Goal: Task Accomplishment & Management: Complete application form

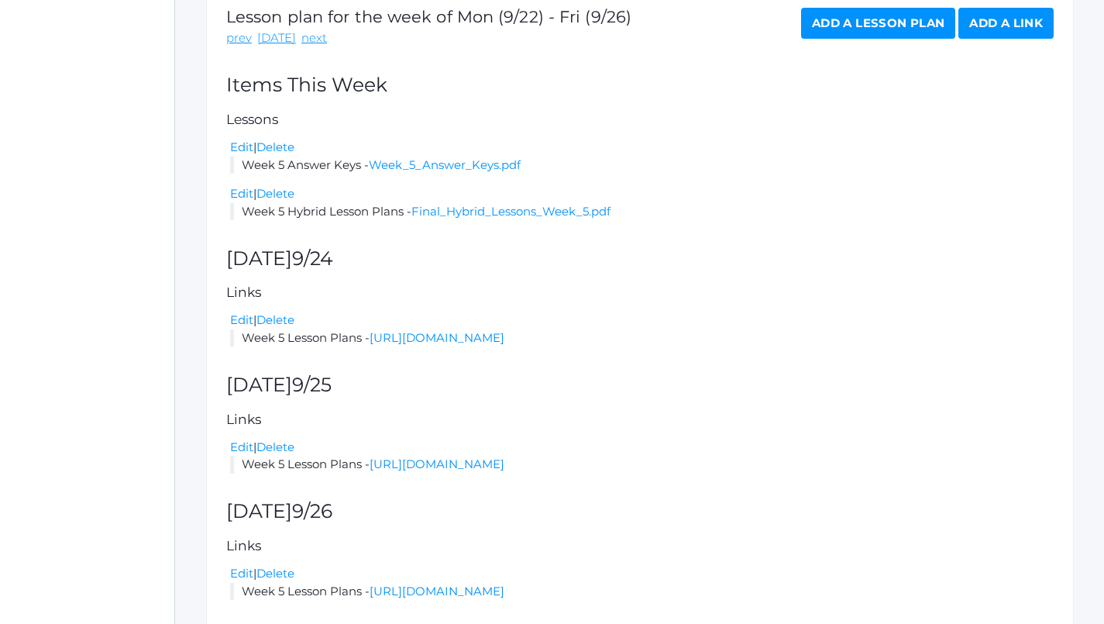
scroll to position [284, 0]
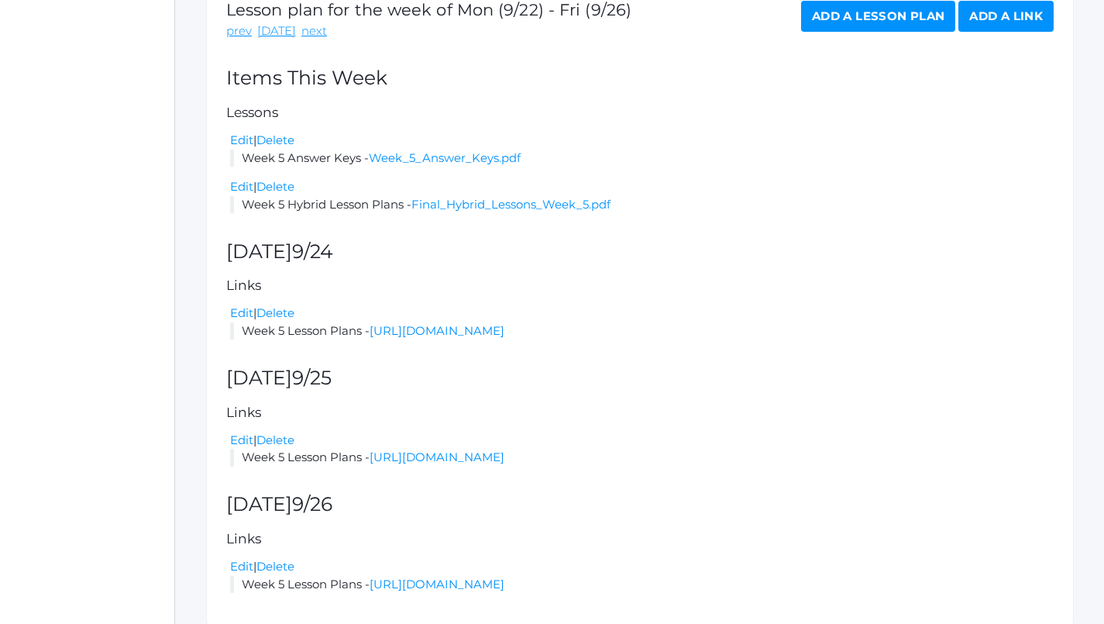
click at [676, 322] on li "Week 5 Lesson Plans - [URL][DOMAIN_NAME]" at bounding box center [642, 331] width 824 height 18
click at [504, 323] on link "[URL][DOMAIN_NAME]" at bounding box center [437, 330] width 135 height 15
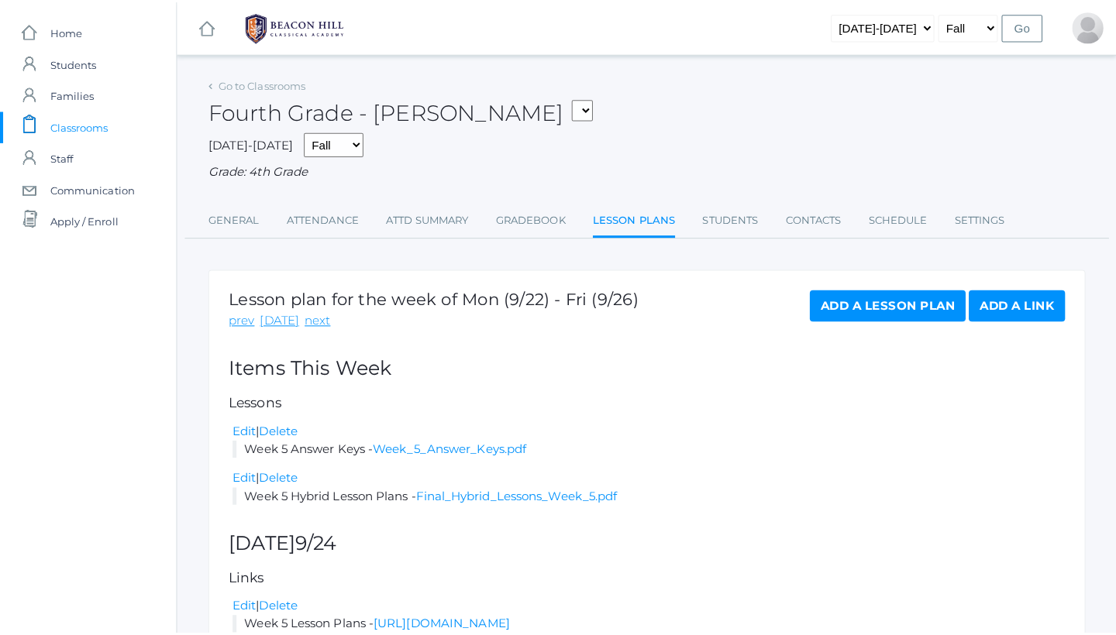
scroll to position [0, 0]
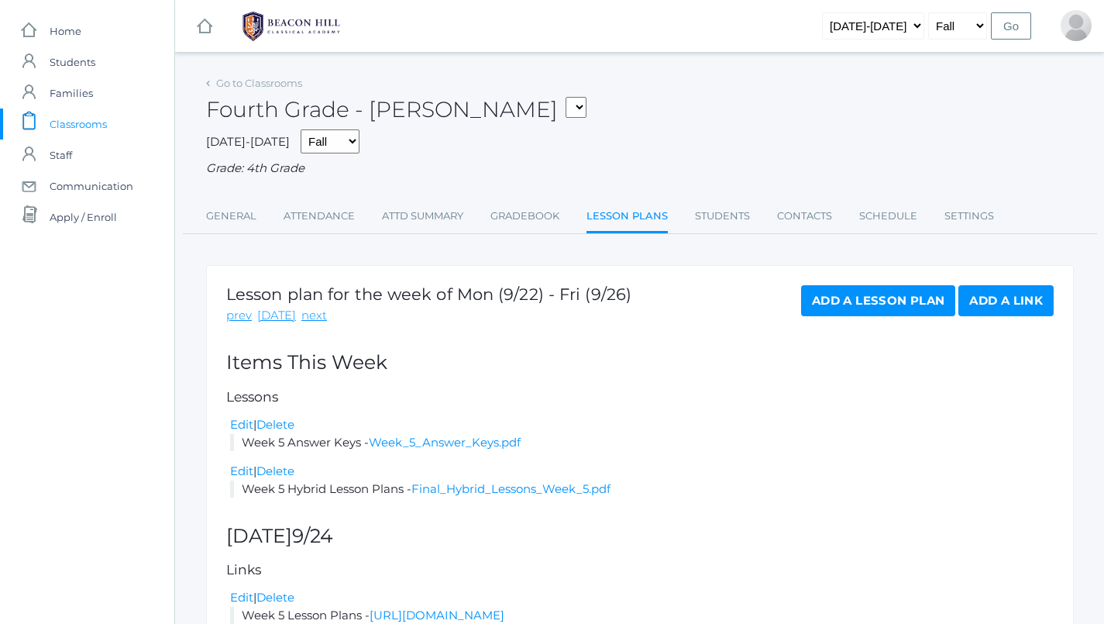
click at [79, 130] on span "Classrooms" at bounding box center [78, 123] width 57 height 31
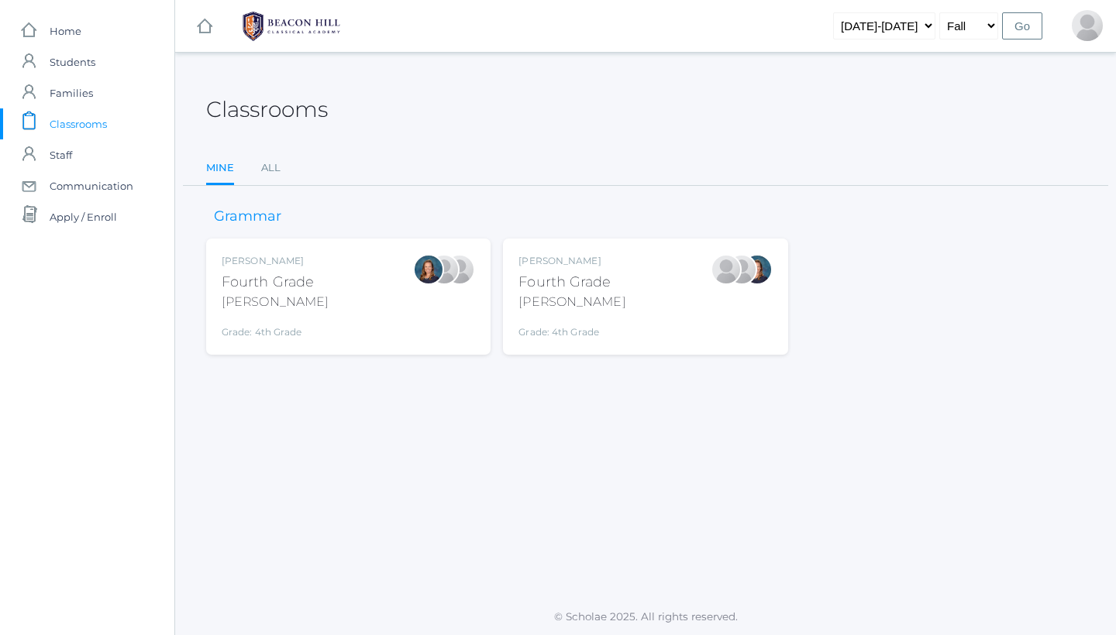
click at [613, 312] on div "[PERSON_NAME] Fourth Grade [PERSON_NAME] Grade: 4th Grade 04LA" at bounding box center [644, 296] width 253 height 85
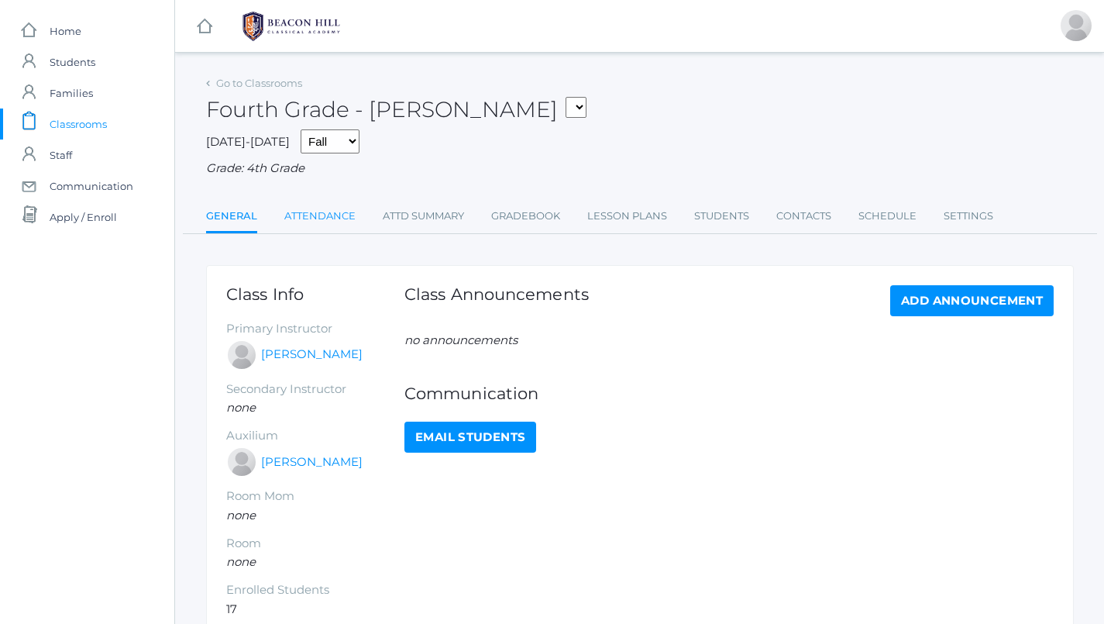
click at [322, 216] on link "Attendance" at bounding box center [319, 216] width 71 height 31
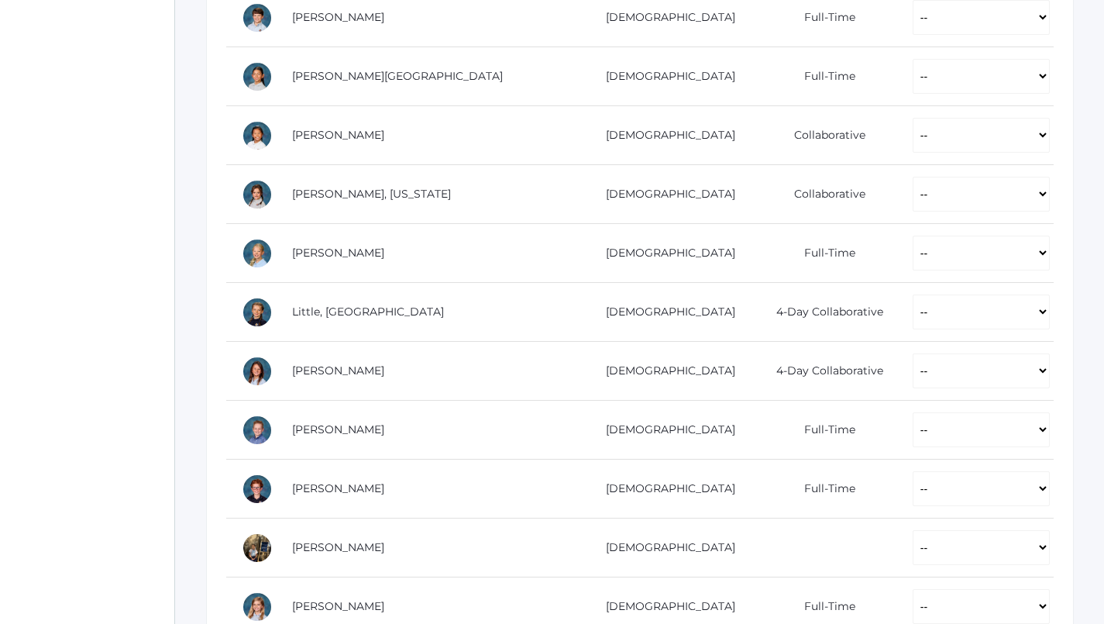
scroll to position [814, 0]
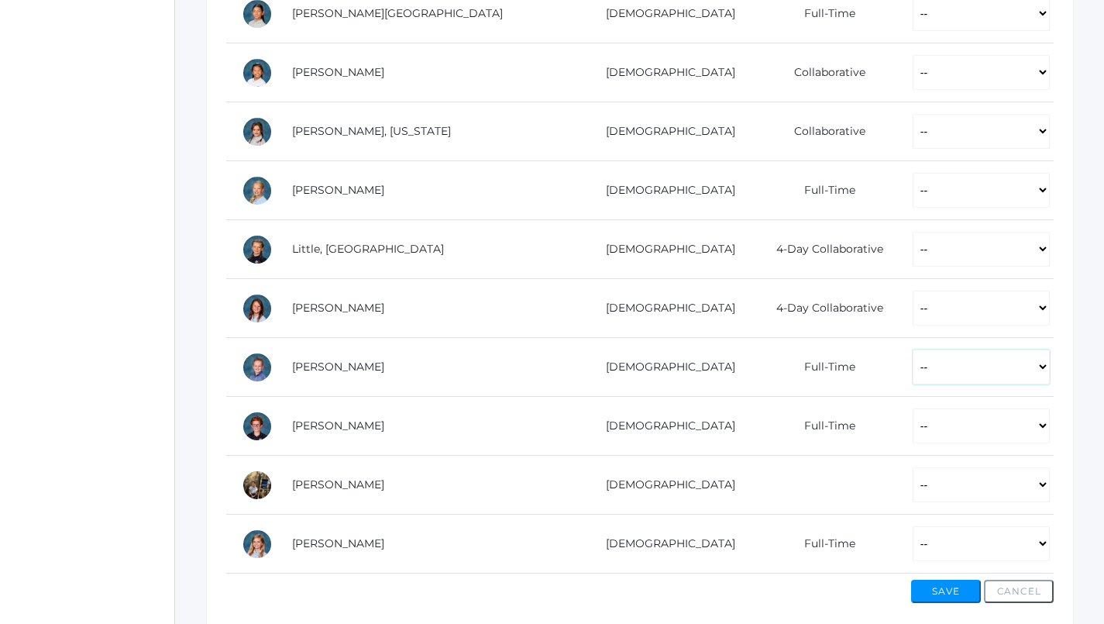
select select "AE"
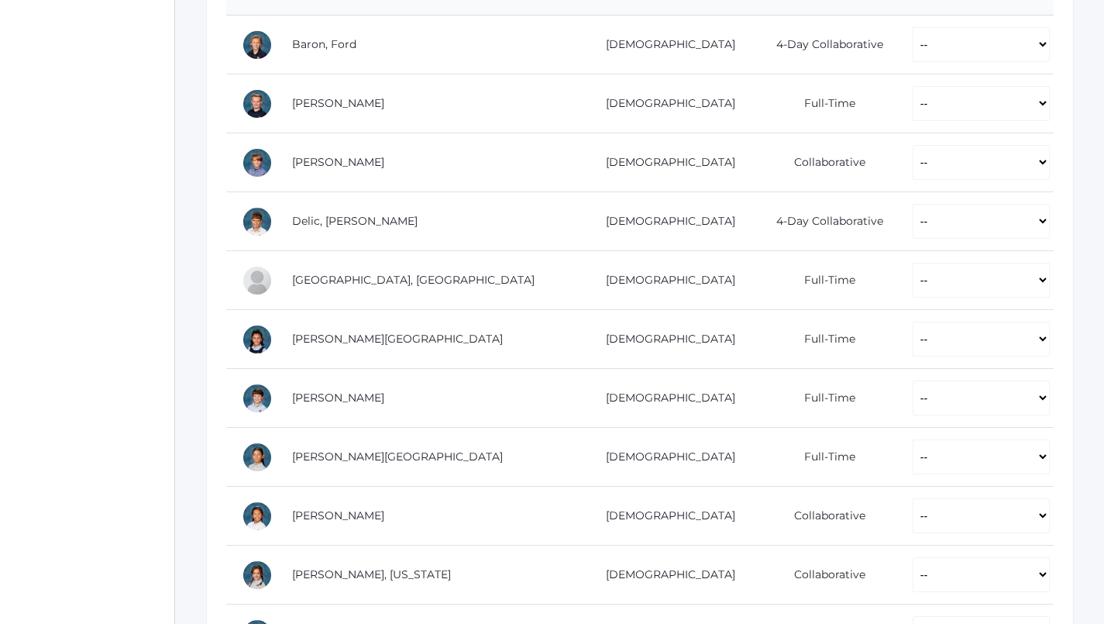
scroll to position [331, 0]
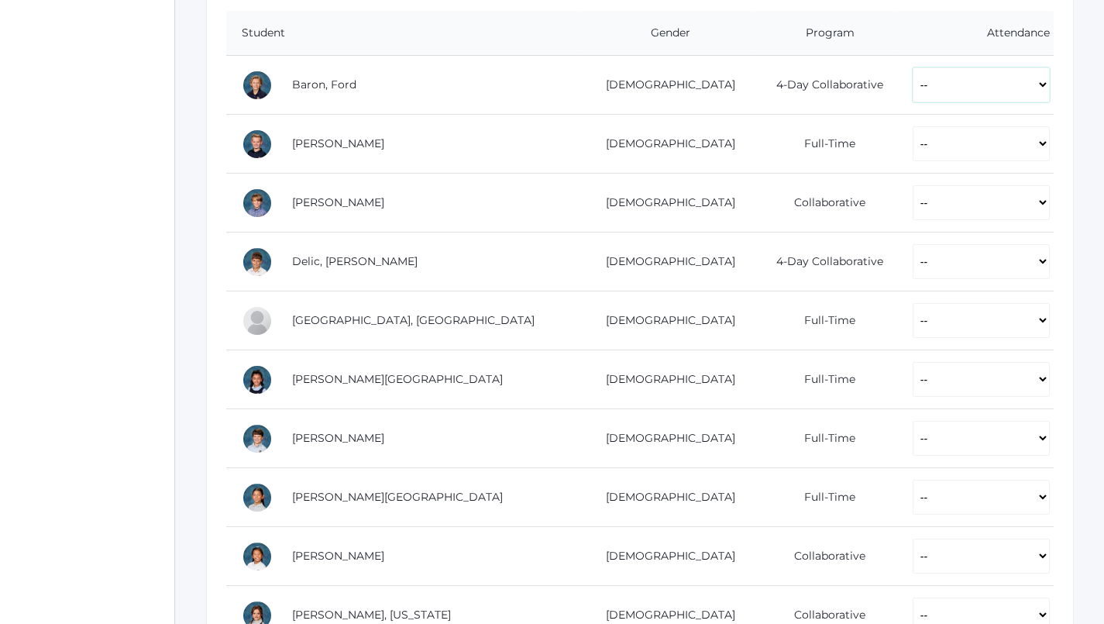
select select "P"
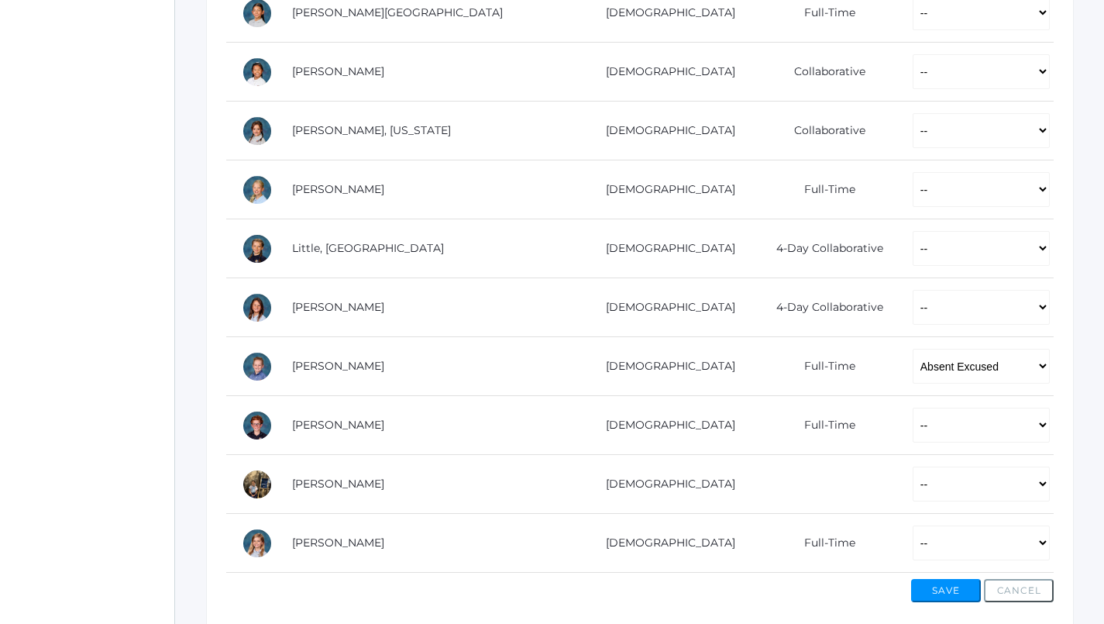
scroll to position [819, 0]
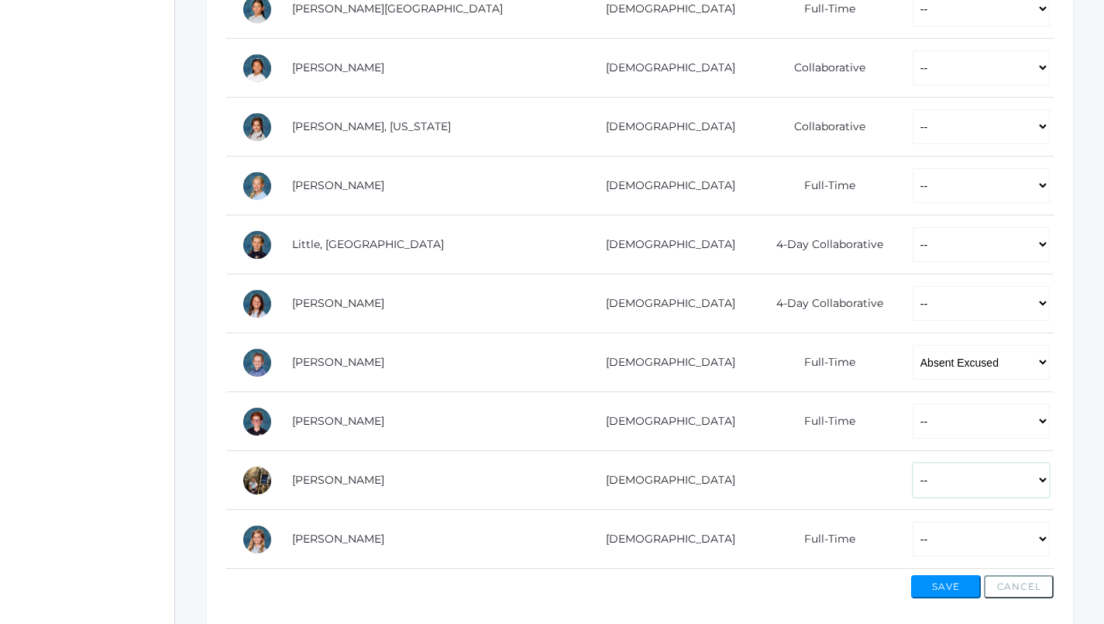
select select "P"
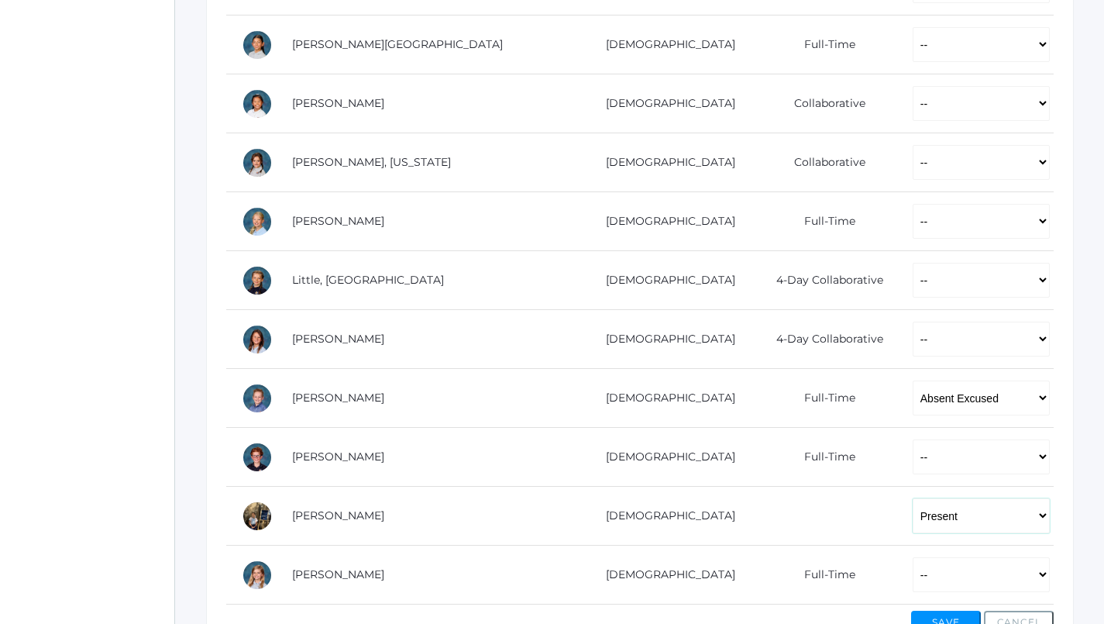
scroll to position [782, 0]
select select "P"
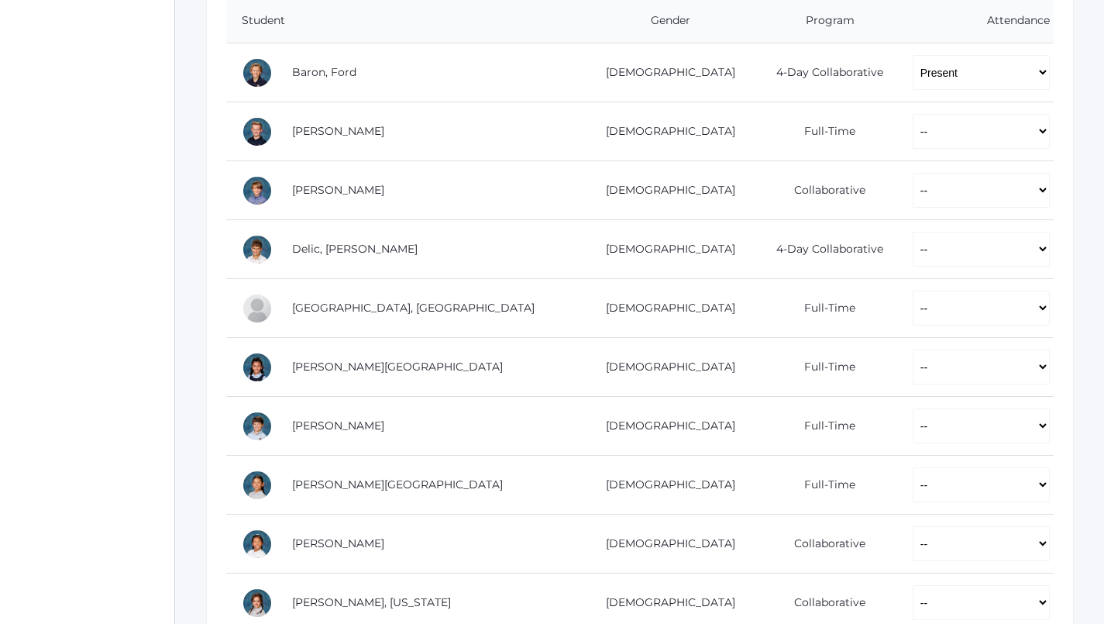
scroll to position [309, 0]
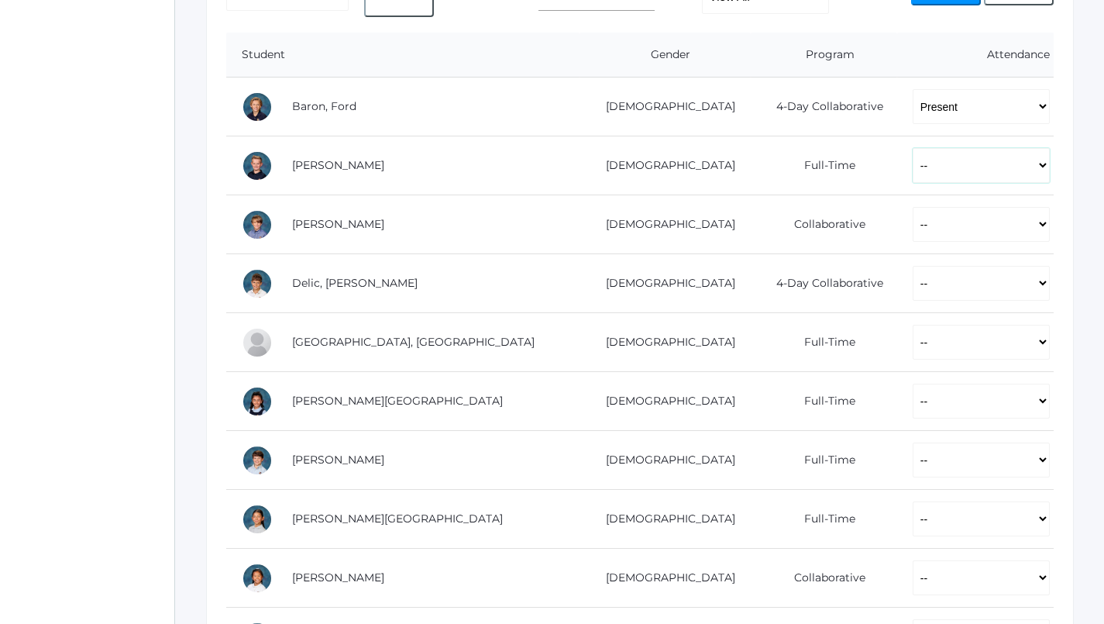
select select "P"
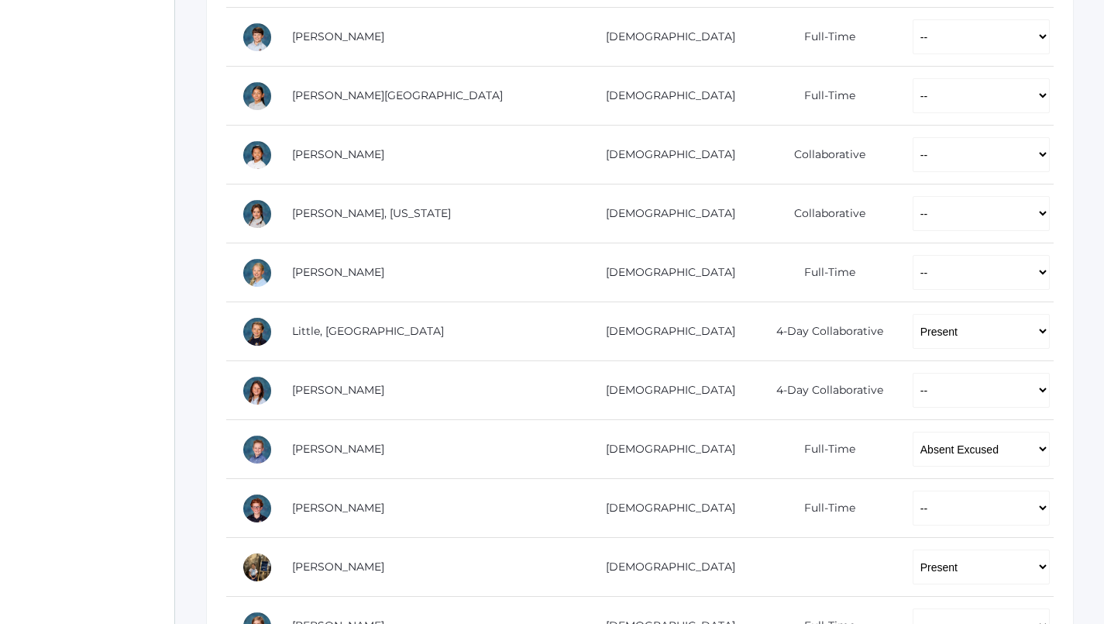
scroll to position [761, 0]
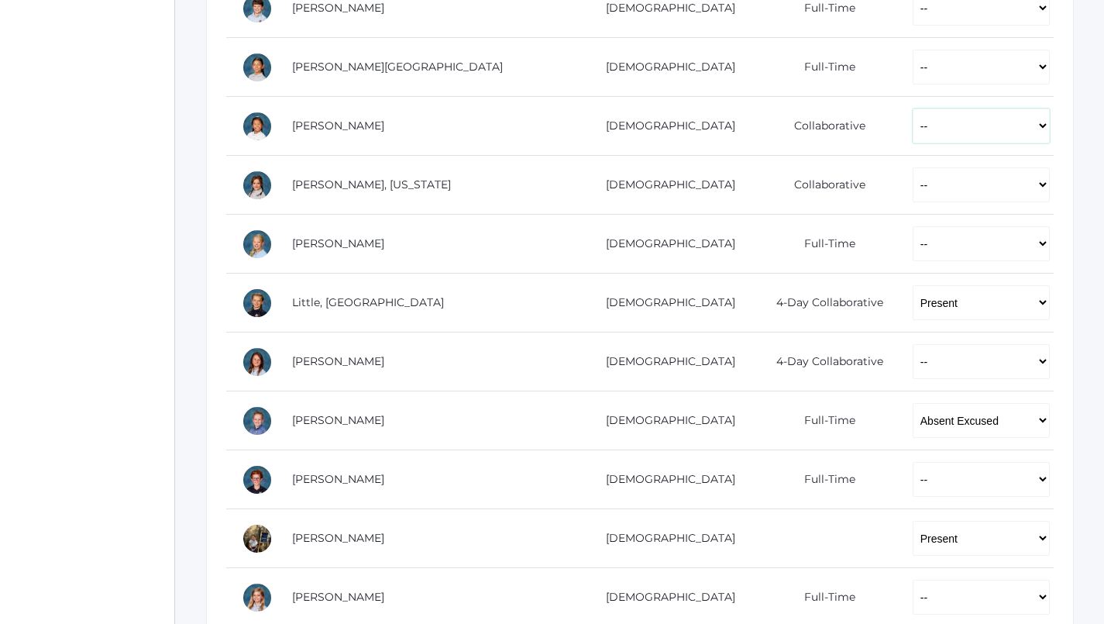
select select "P"
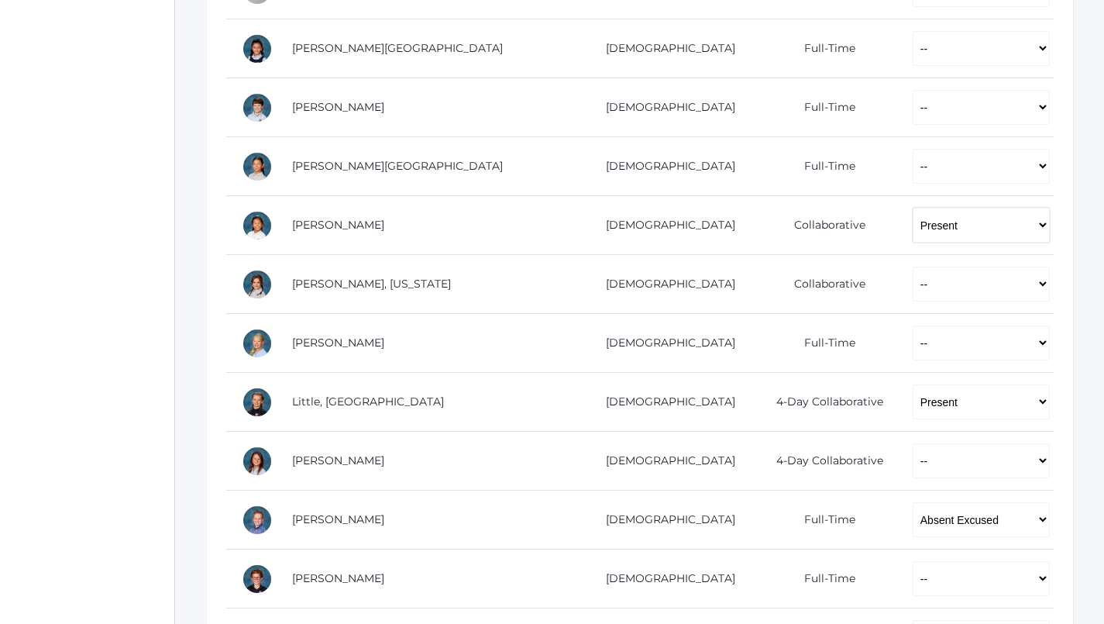
scroll to position [659, 0]
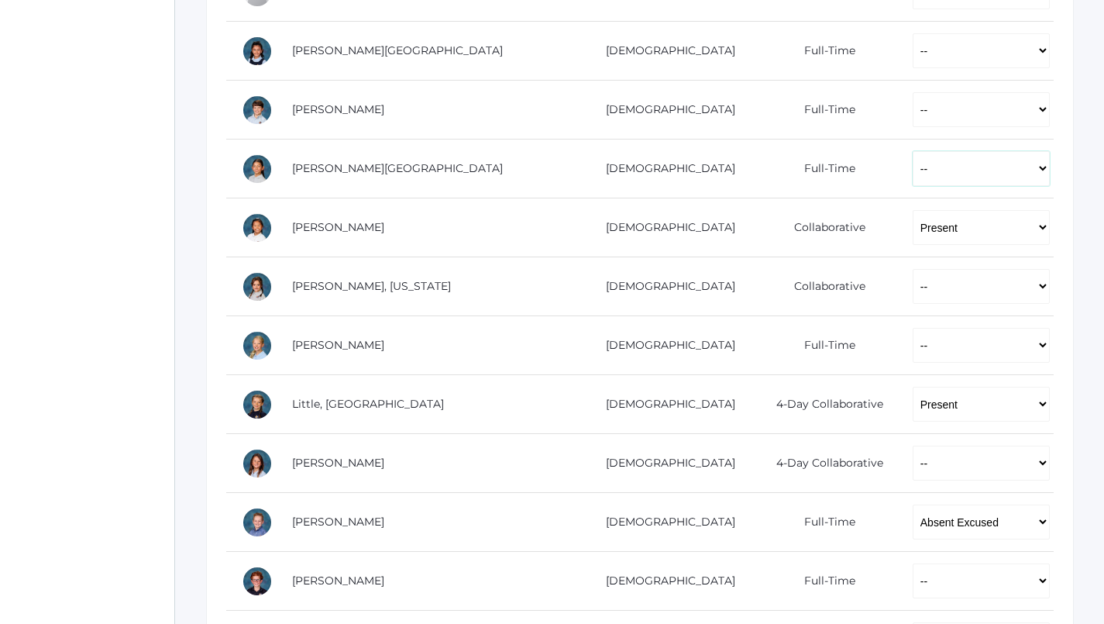
select select "P"
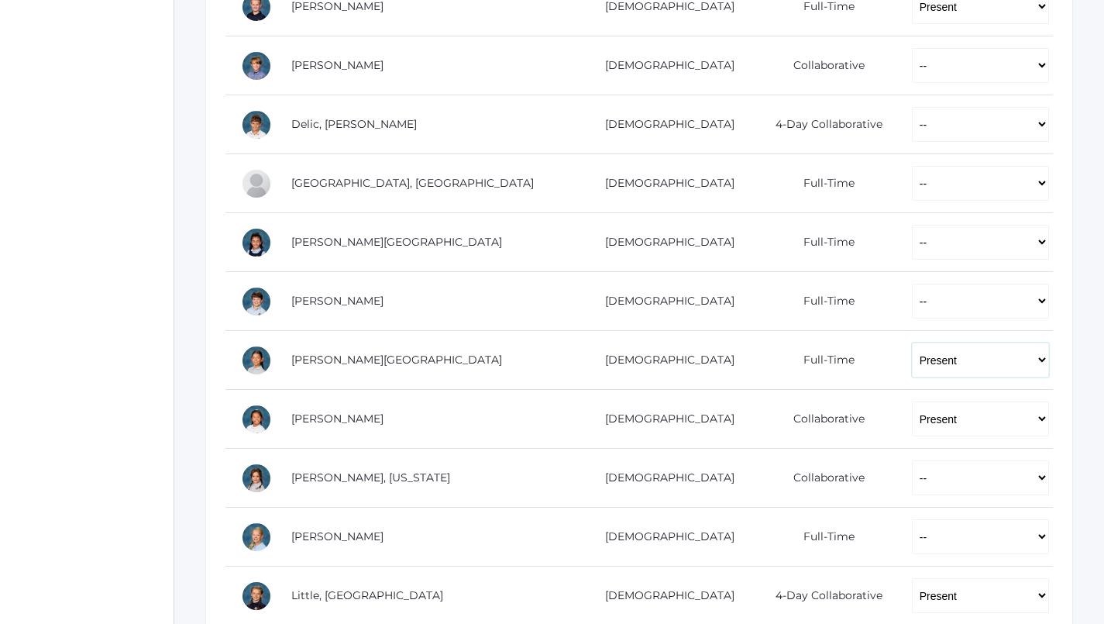
scroll to position [409, 1]
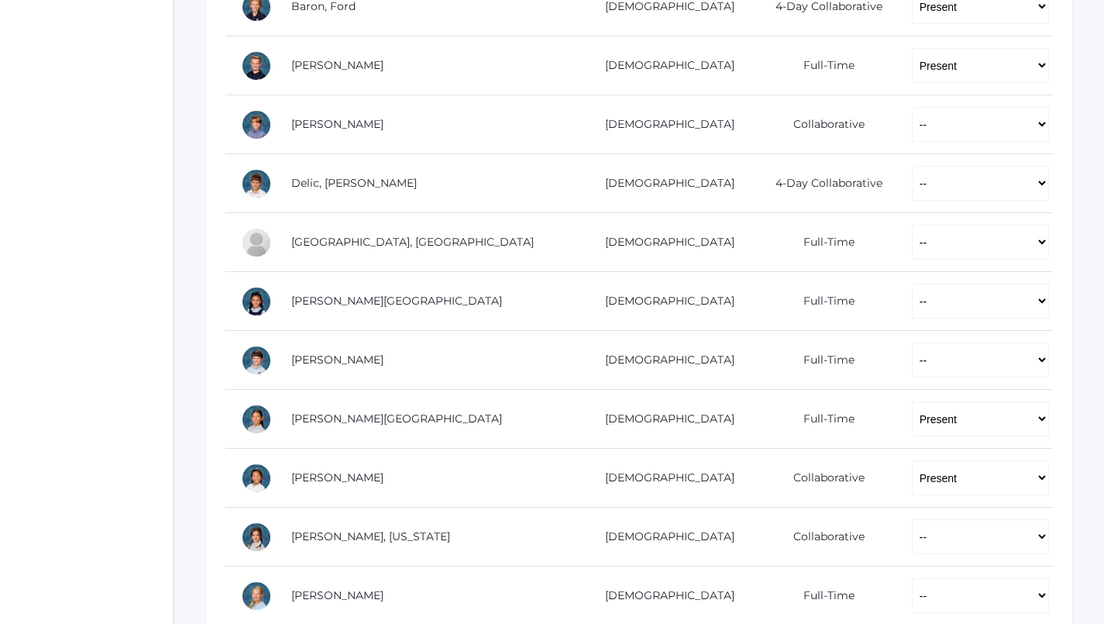
click at [750, 416] on td "Full-Time" at bounding box center [823, 419] width 146 height 59
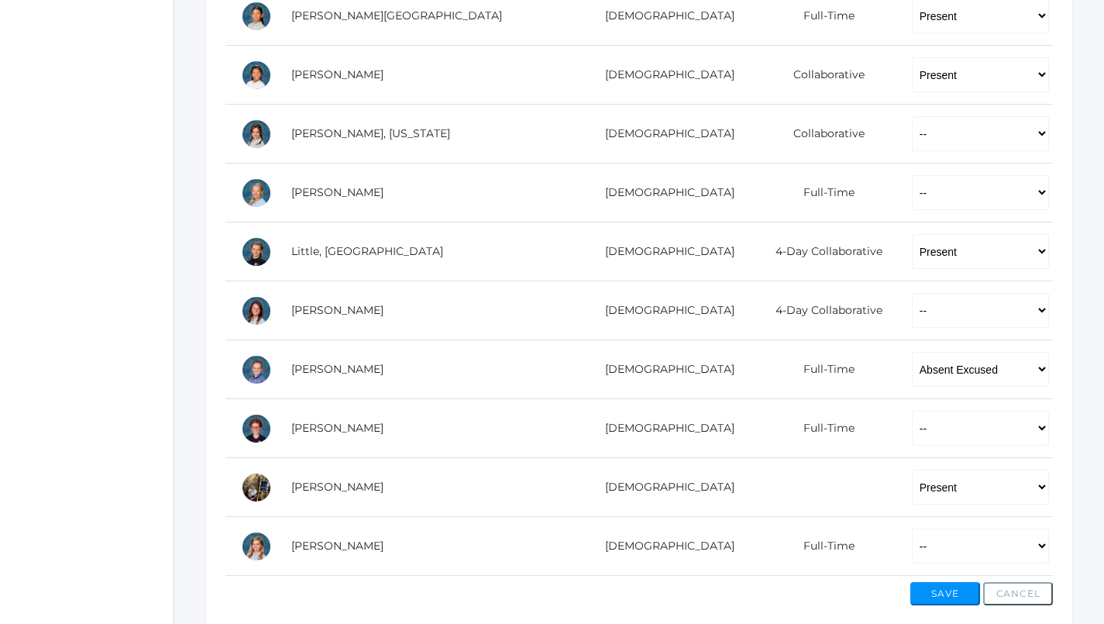
scroll to position [800, 1]
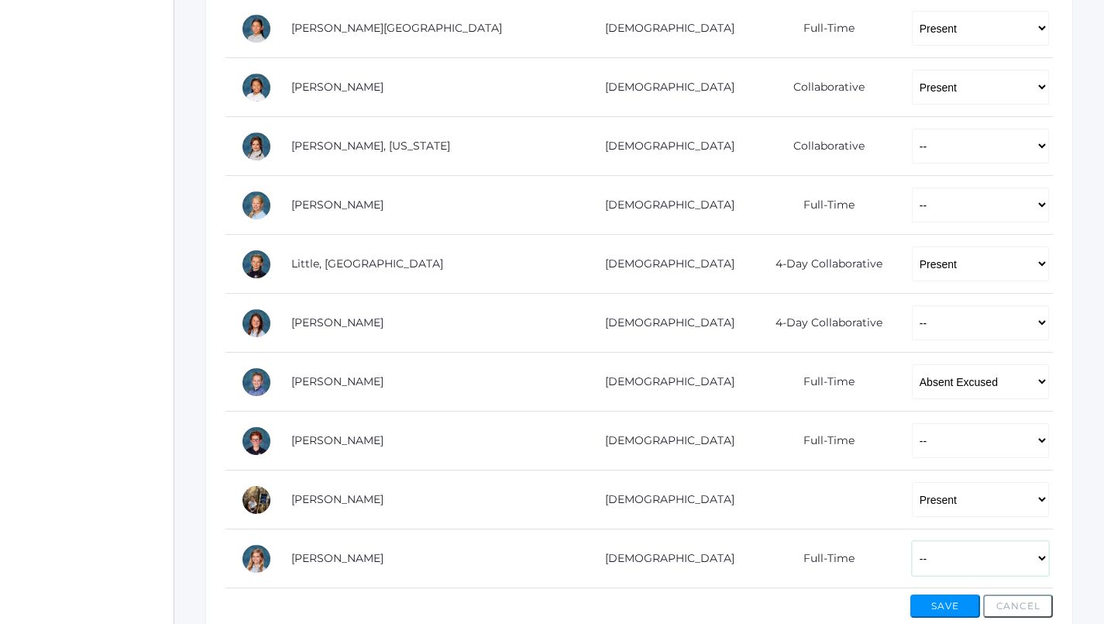
select select "P"
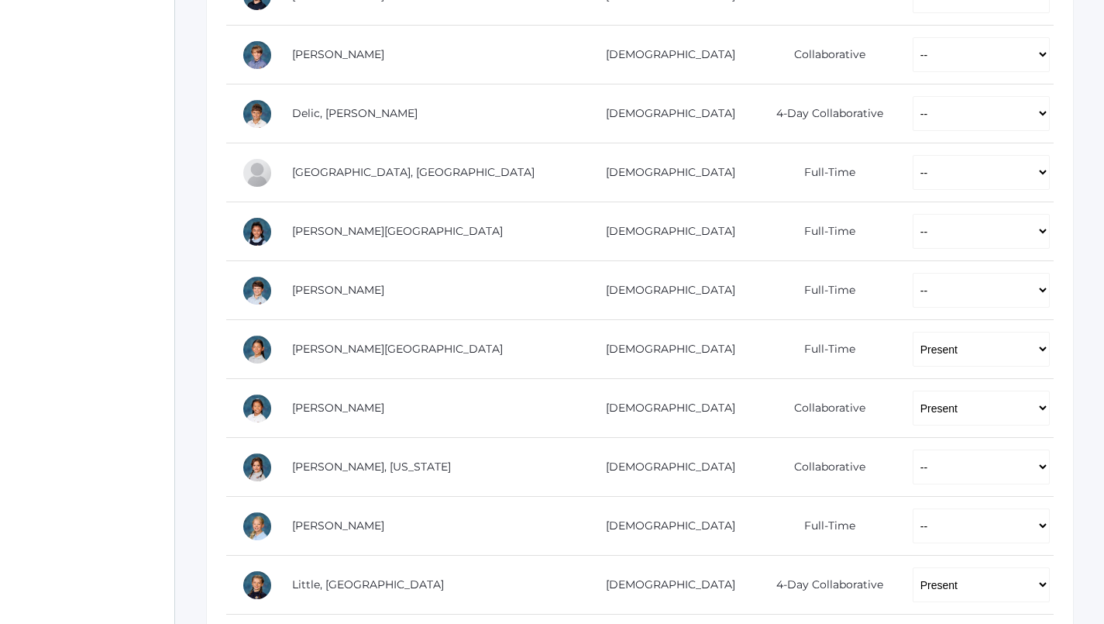
scroll to position [693, 0]
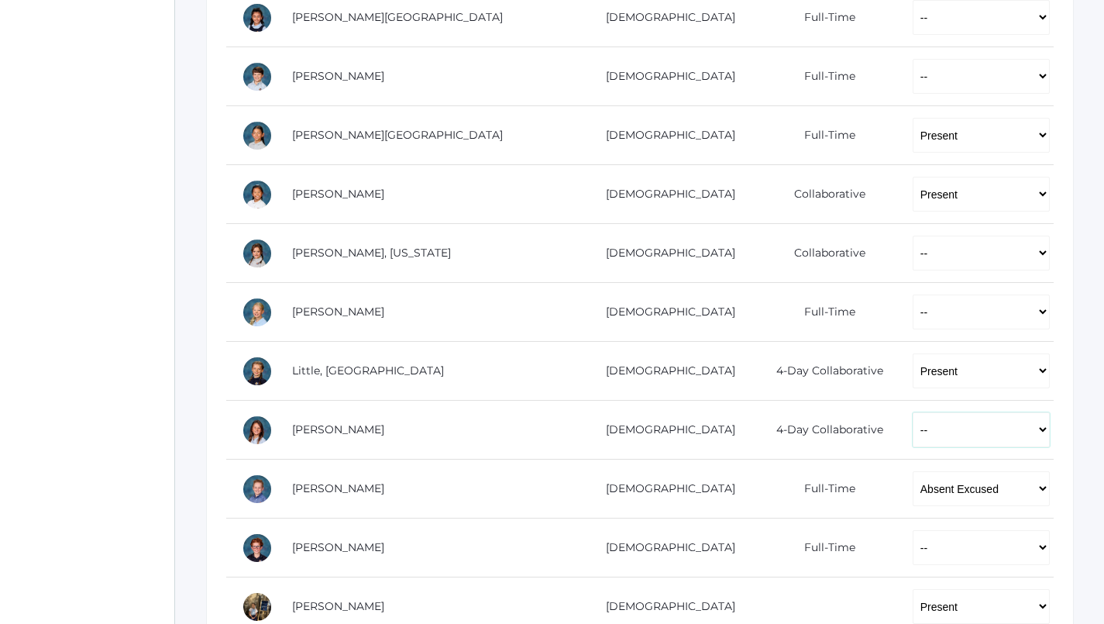
select select "P"
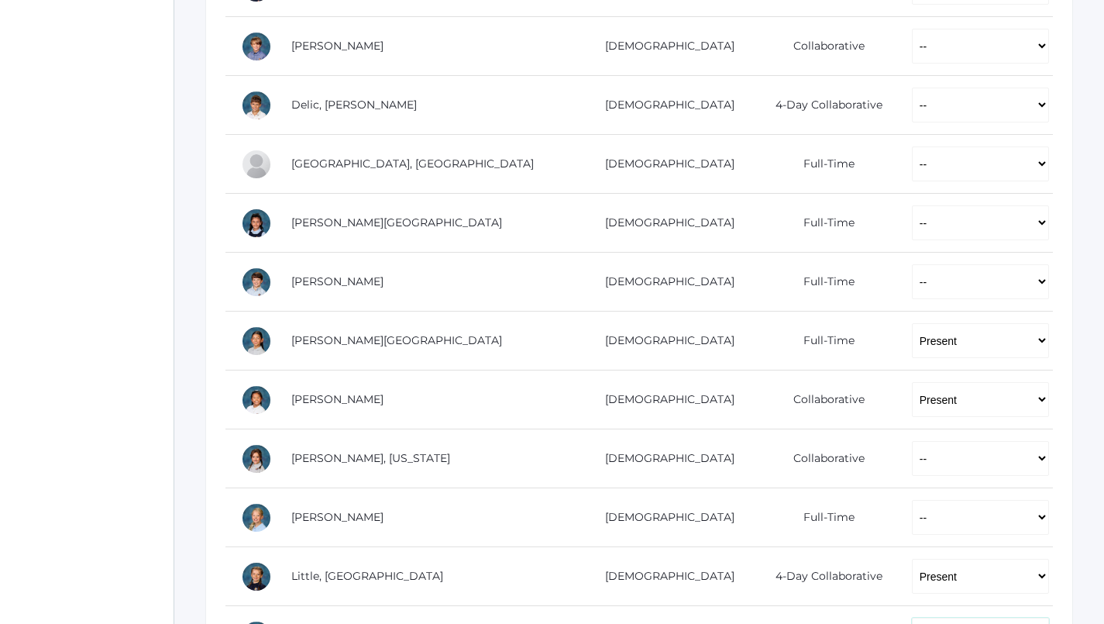
scroll to position [498, 1]
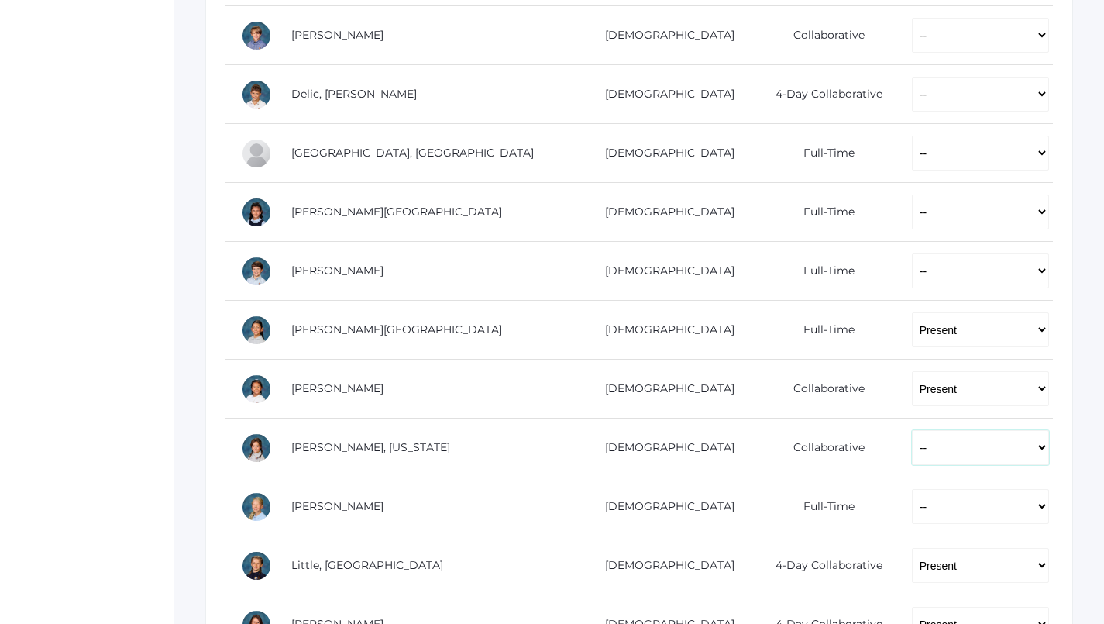
select select "P"
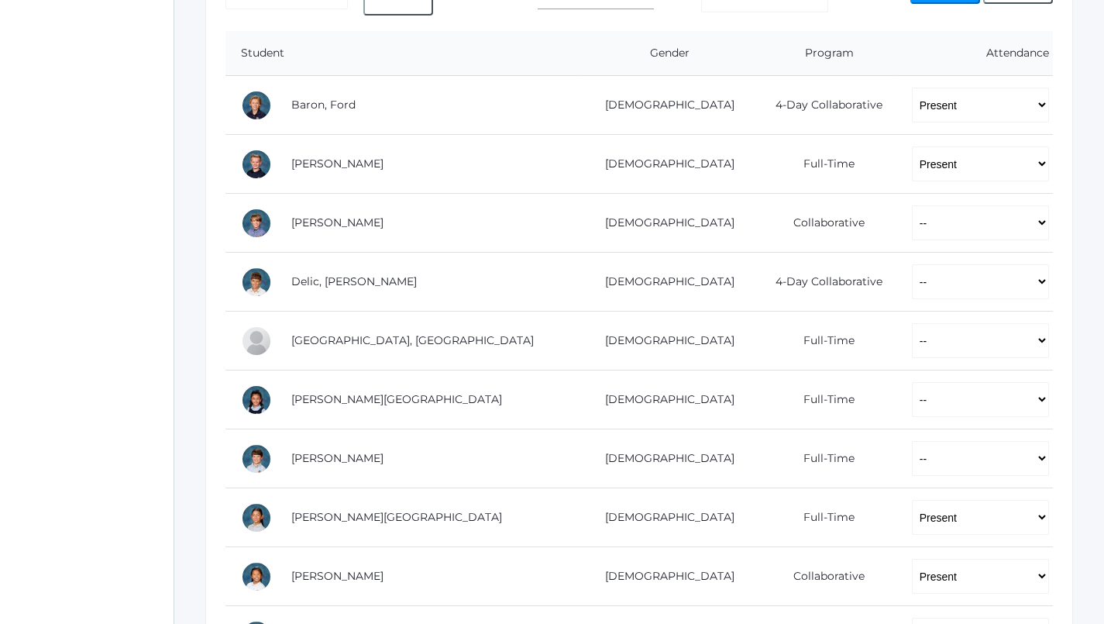
scroll to position [310, 1]
select select "P"
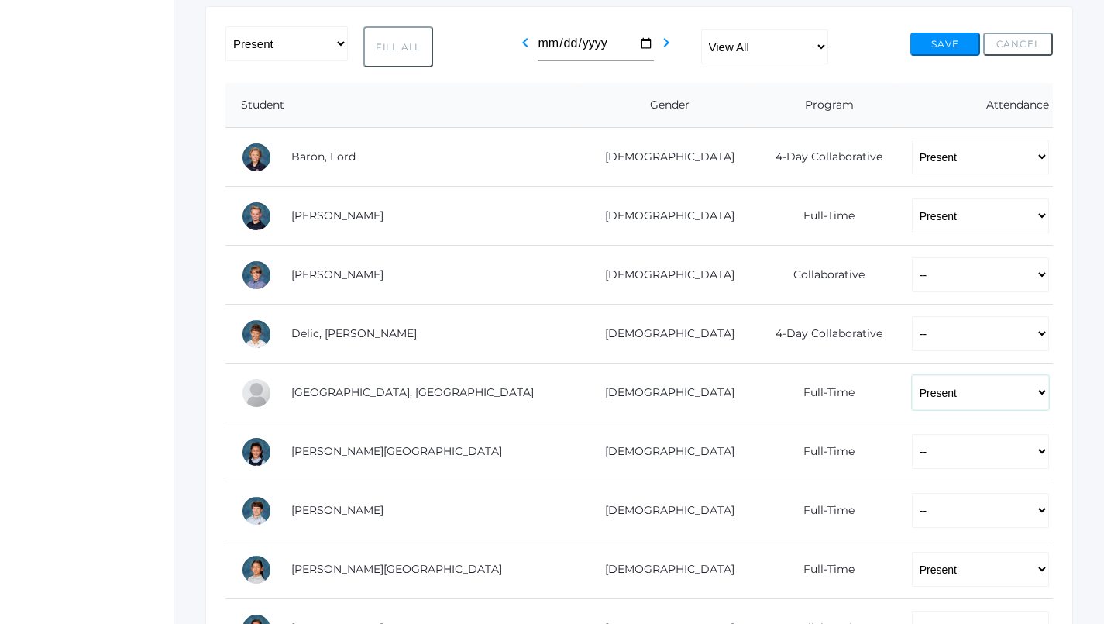
scroll to position [258, 0]
select select "P"
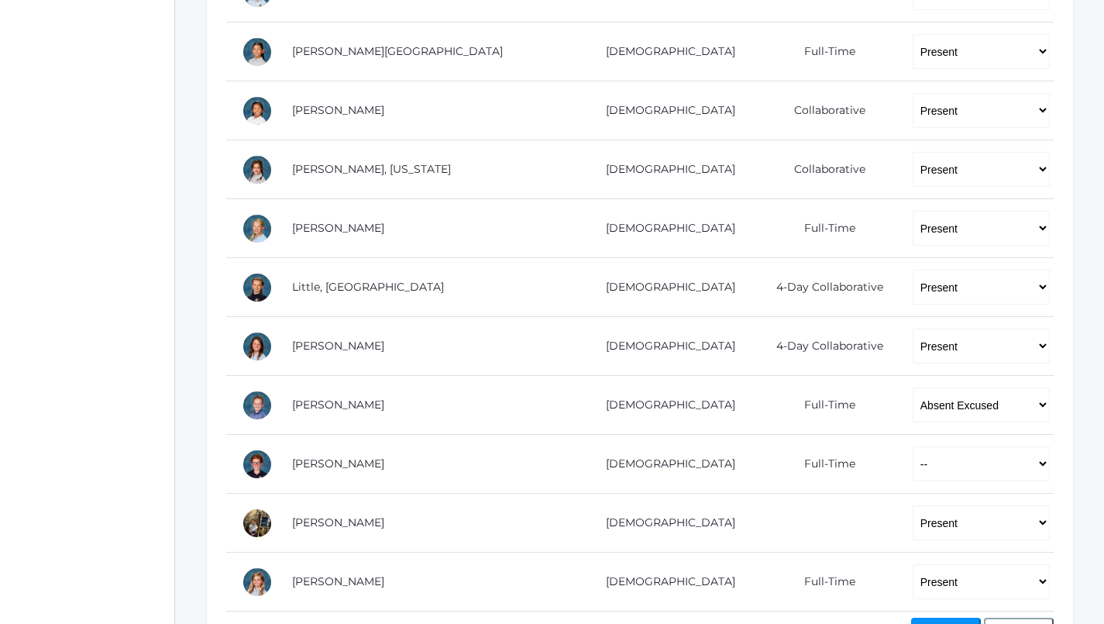
scroll to position [777, 0]
select select "P"
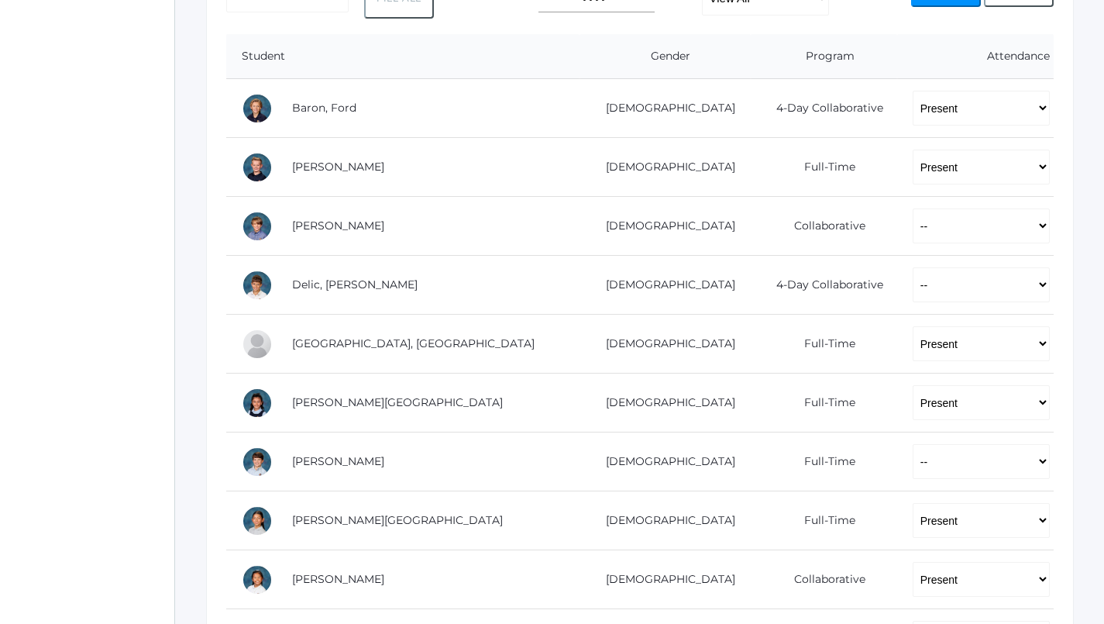
scroll to position [306, 0]
select select "AU"
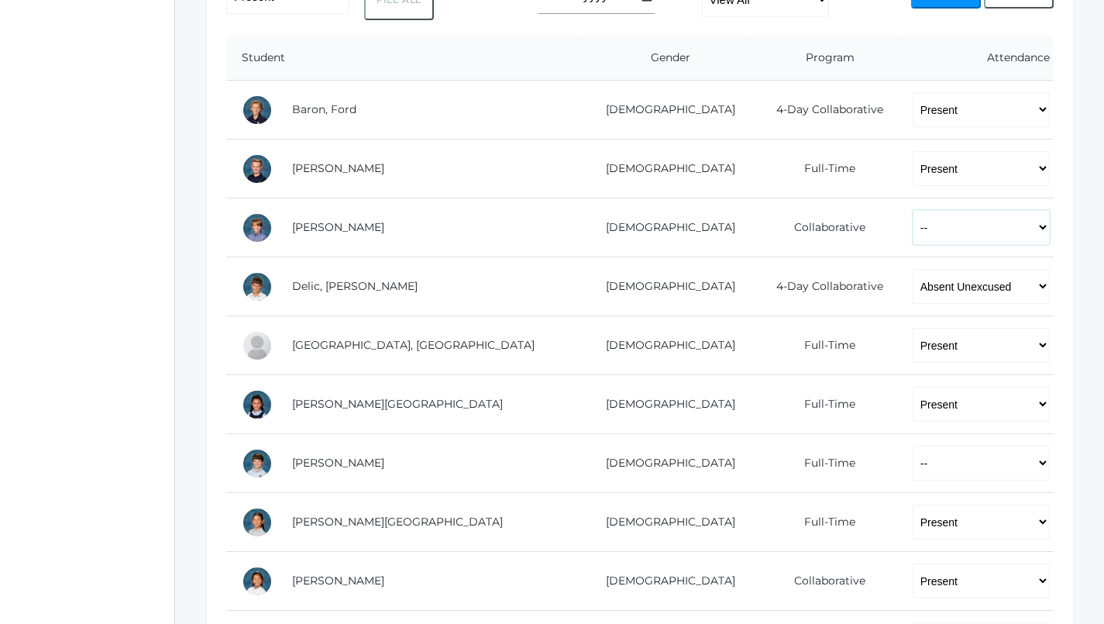
select select "AU"
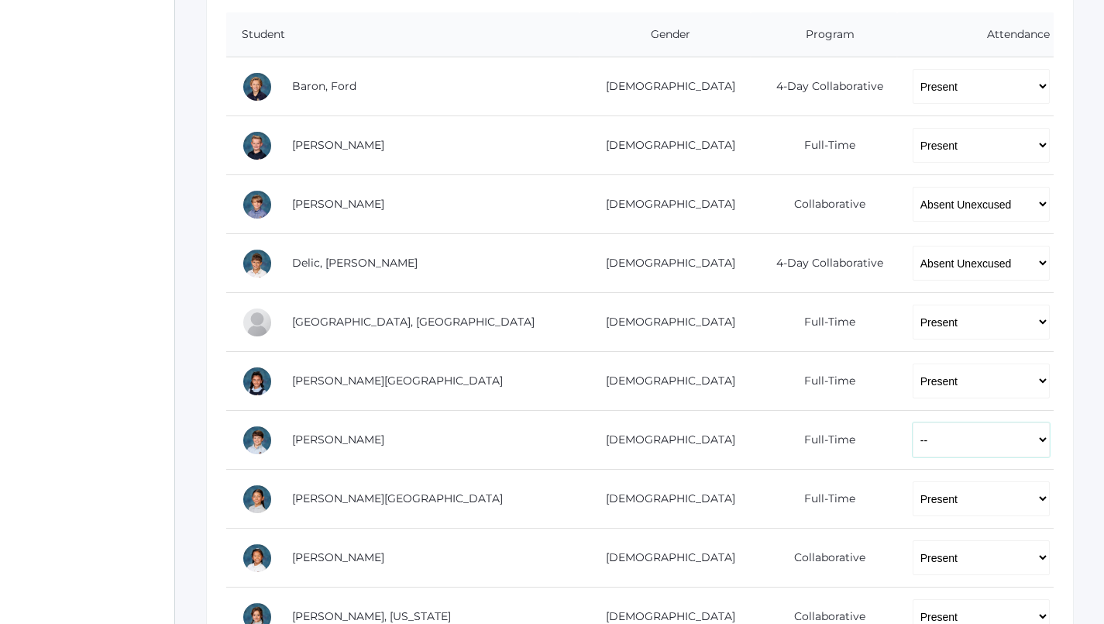
select select "AU"
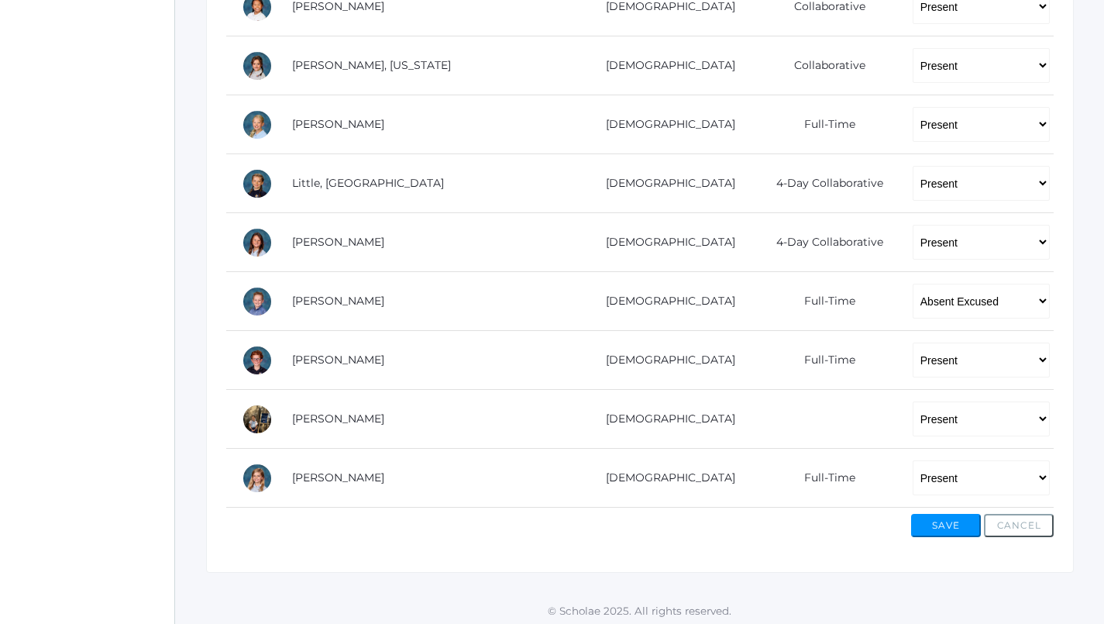
scroll to position [879, 0]
click at [943, 521] on button "Save" at bounding box center [946, 525] width 70 height 23
